Goal: Task Accomplishment & Management: Manage account settings

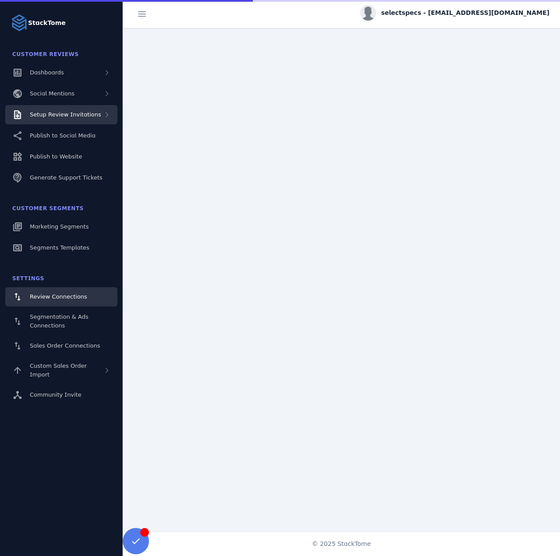
click at [57, 114] on span "Setup Review Invitations" at bounding box center [65, 114] width 71 height 7
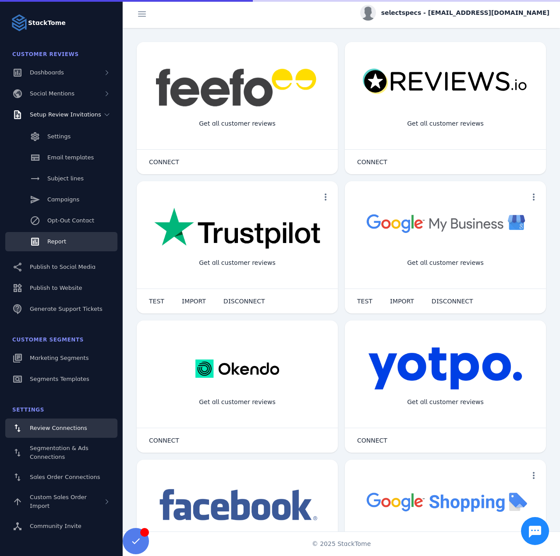
click at [69, 232] on link "Report" at bounding box center [61, 241] width 112 height 19
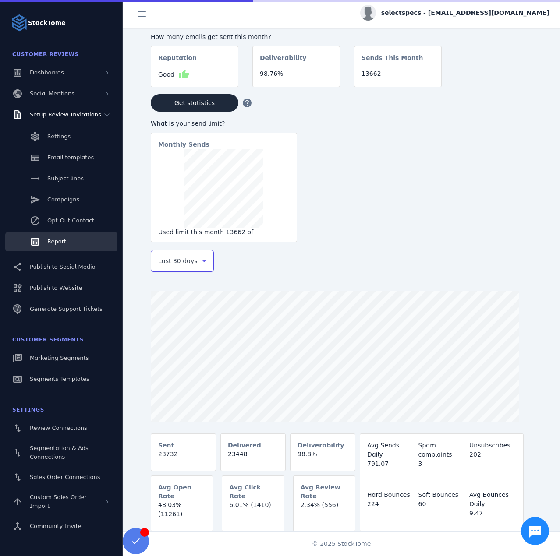
click at [183, 264] on span "Last 30 days" at bounding box center [177, 261] width 39 height 11
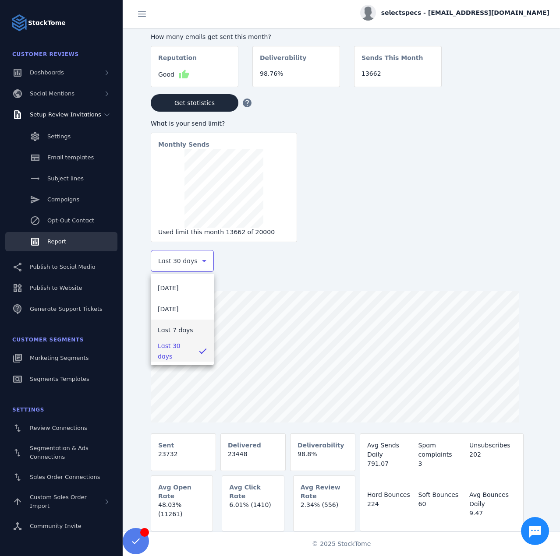
click at [188, 328] on mat-option "Last 7 days" at bounding box center [182, 330] width 63 height 21
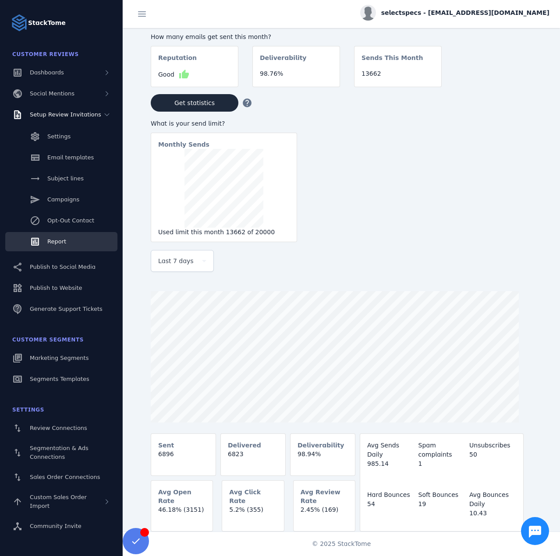
click at [460, 15] on span "selectspecs - [EMAIL_ADDRESS][DOMAIN_NAME]" at bounding box center [465, 12] width 168 height 9
click at [501, 80] on icon at bounding box center [498, 84] width 11 height 11
